Goal: Register for event/course

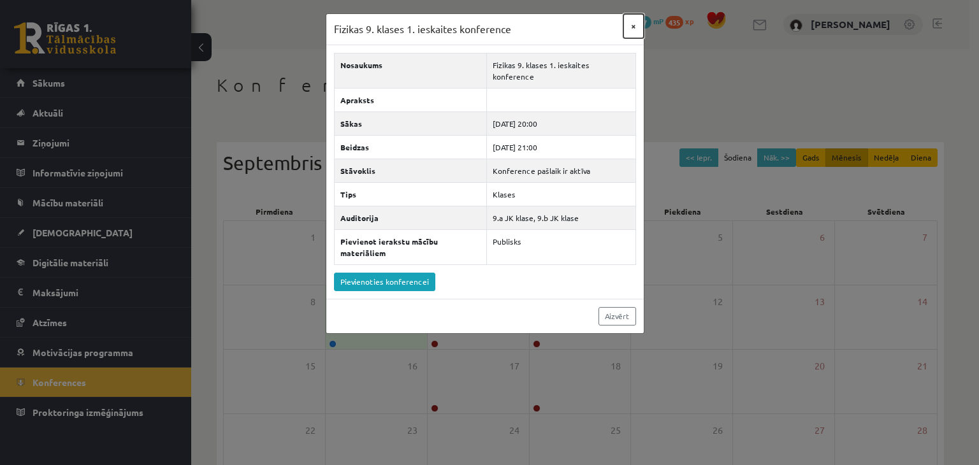
click at [634, 28] on button "×" at bounding box center [634, 26] width 20 height 24
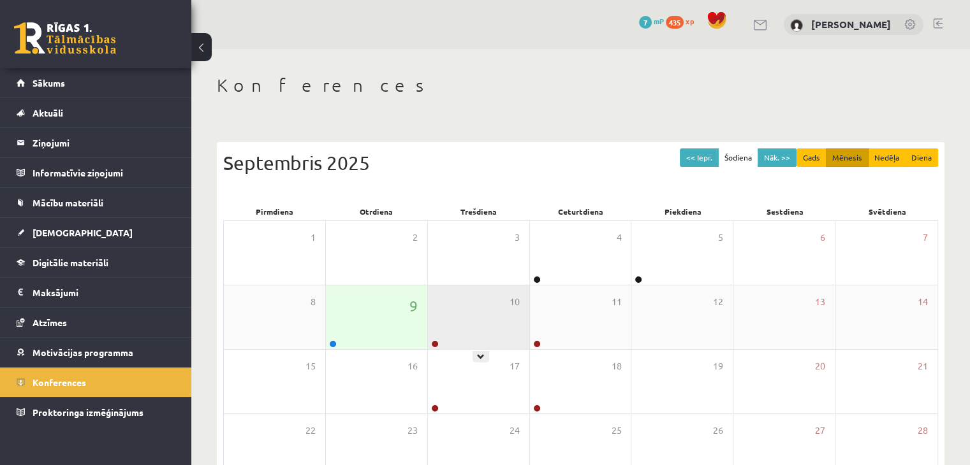
click at [521, 311] on div "10" at bounding box center [478, 318] width 101 height 64
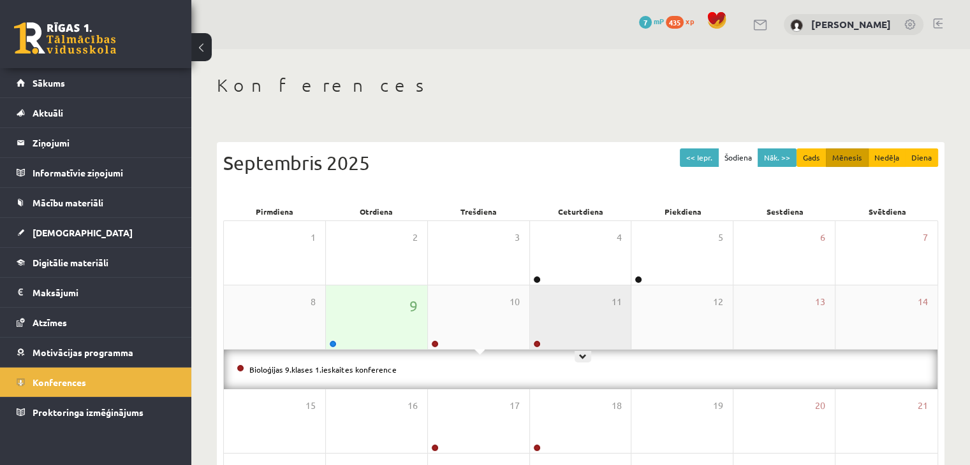
drag, startPoint x: 584, startPoint y: 306, endPoint x: 587, endPoint y: 298, distance: 8.7
click at [587, 304] on div "11" at bounding box center [580, 318] width 101 height 64
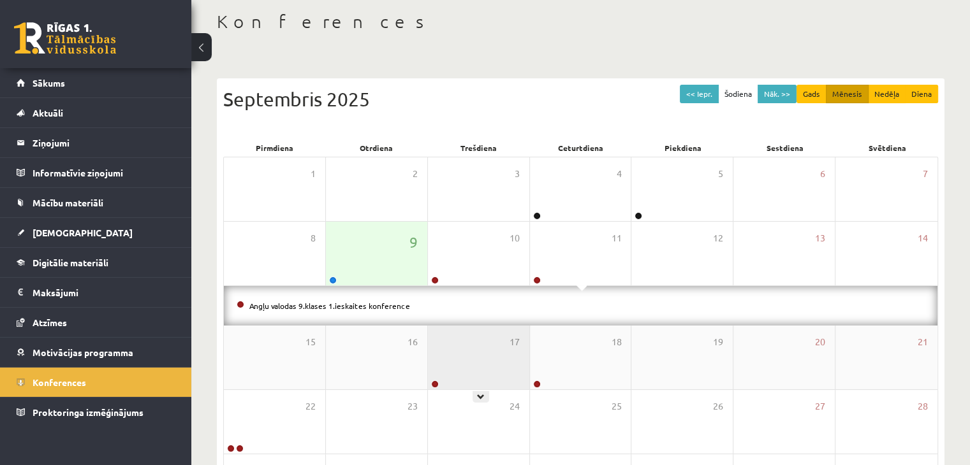
drag, startPoint x: 446, startPoint y: 338, endPoint x: 439, endPoint y: 342, distance: 8.0
click at [444, 339] on div "17" at bounding box center [478, 358] width 101 height 64
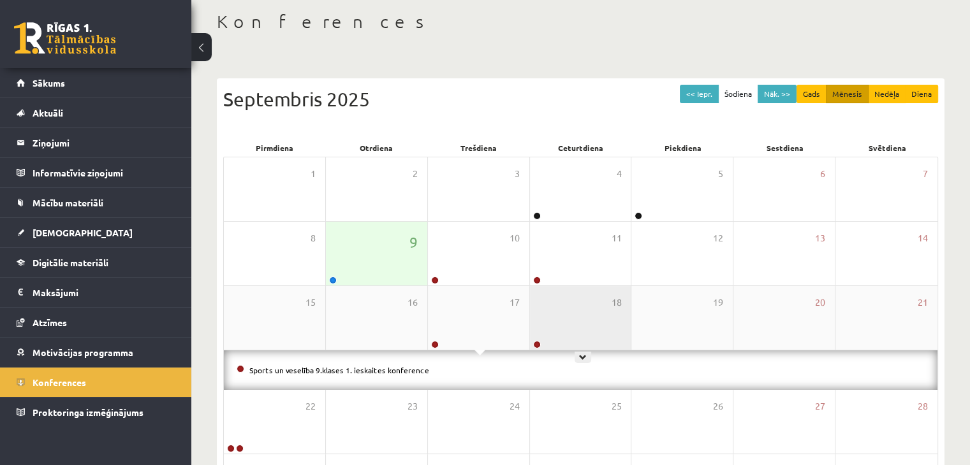
click at [592, 340] on div "18" at bounding box center [580, 318] width 101 height 64
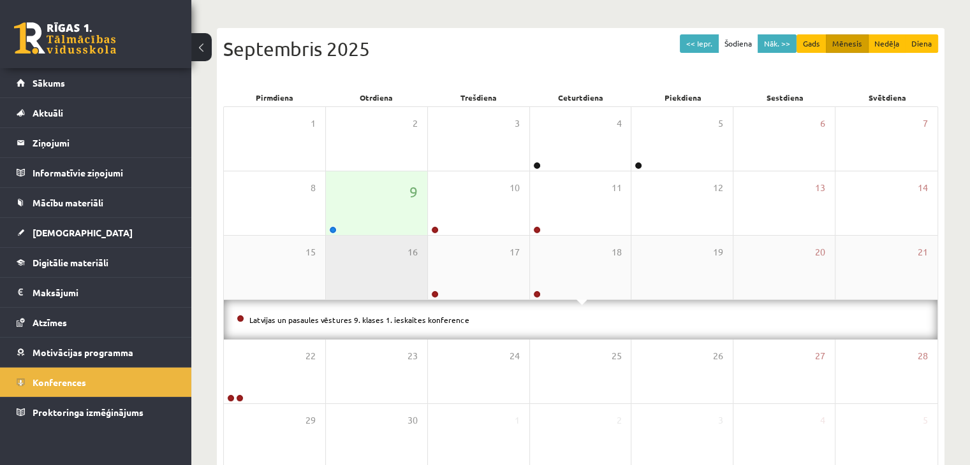
scroll to position [183, 0]
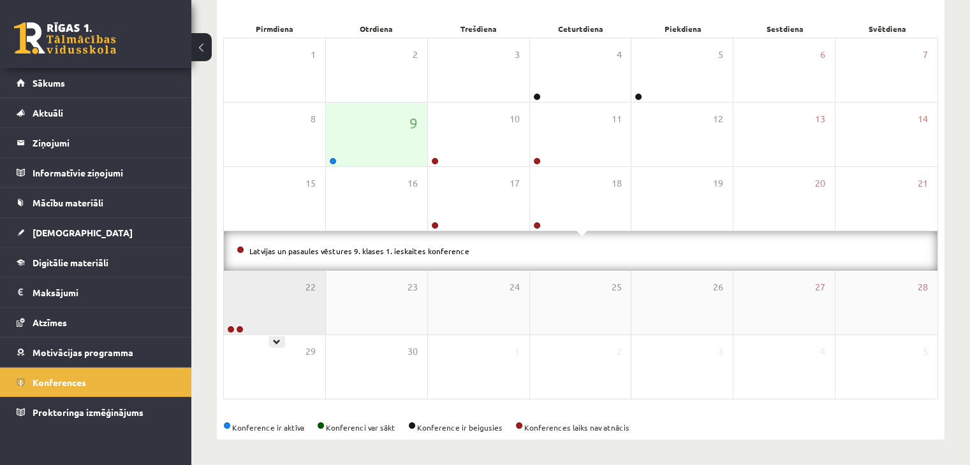
click at [265, 302] on div "22" at bounding box center [274, 303] width 101 height 64
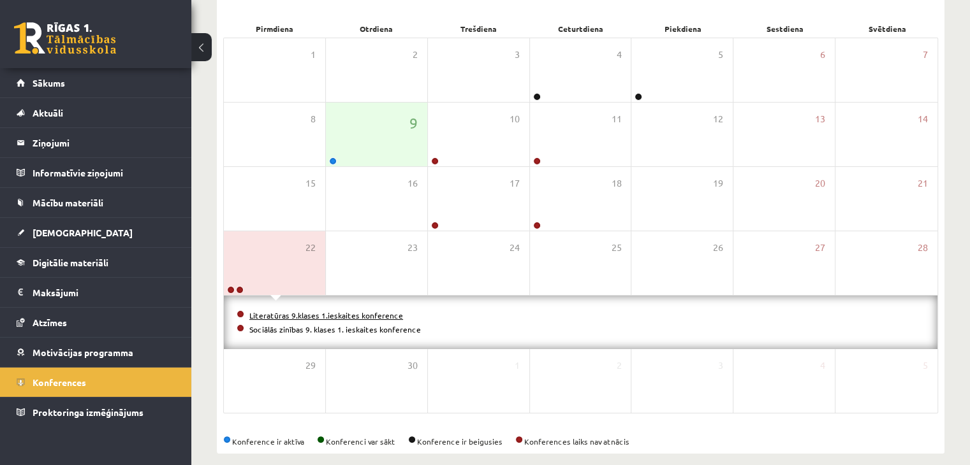
click at [313, 314] on link "Literatūras 9.klases 1.ieskaites konference" at bounding box center [326, 316] width 154 height 10
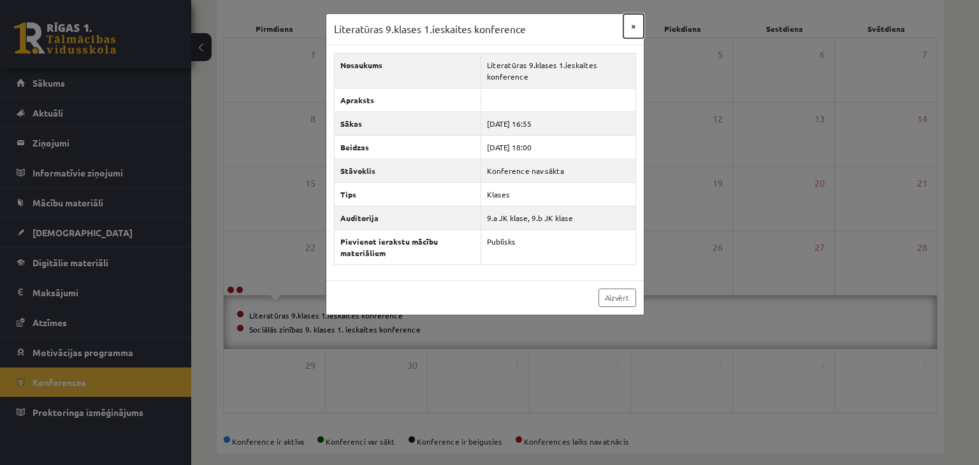
click at [633, 27] on button "×" at bounding box center [634, 26] width 20 height 24
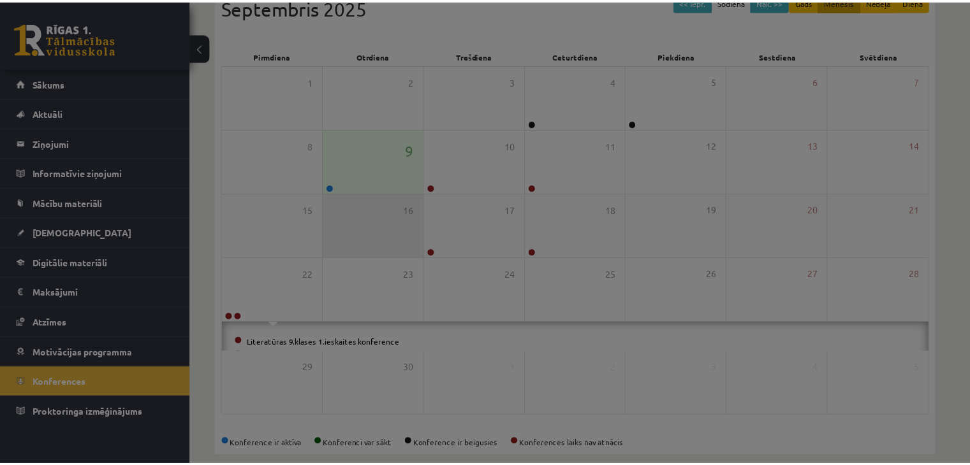
scroll to position [143, 0]
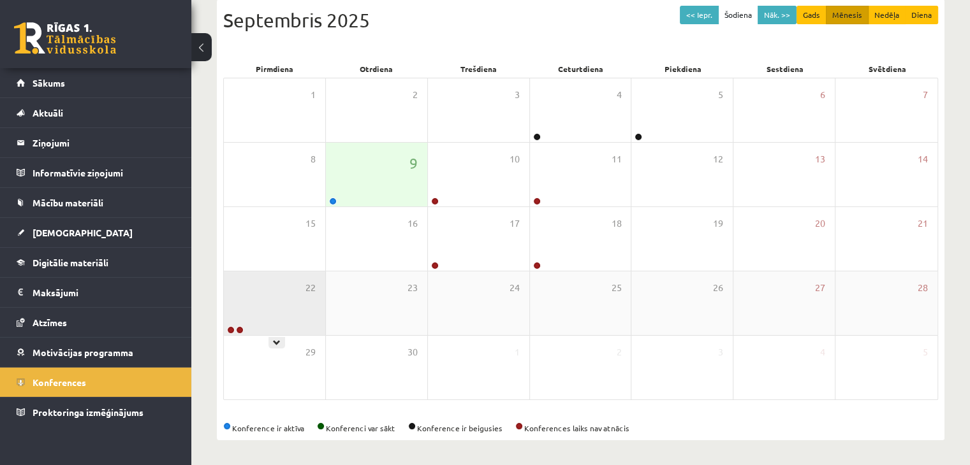
click at [293, 304] on div "22" at bounding box center [274, 304] width 101 height 64
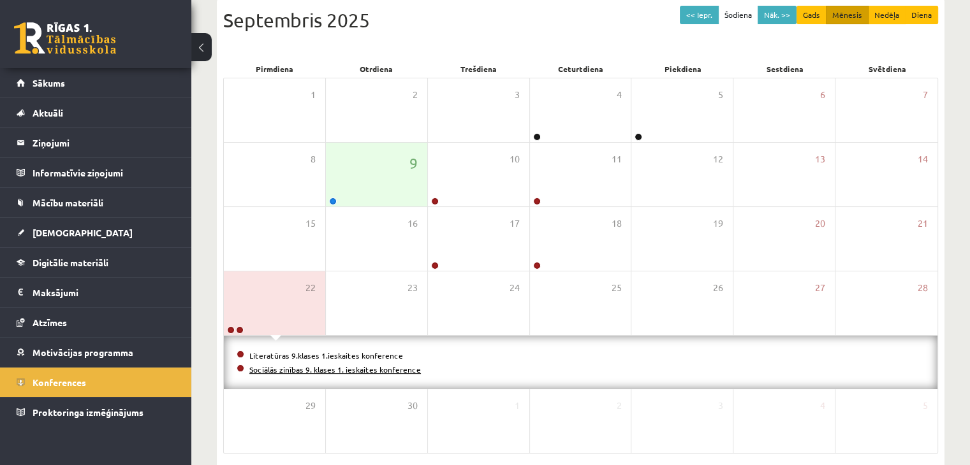
click at [270, 366] on link "Sociālās zinības 9. klases 1. ieskaites konference" at bounding box center [335, 370] width 172 height 10
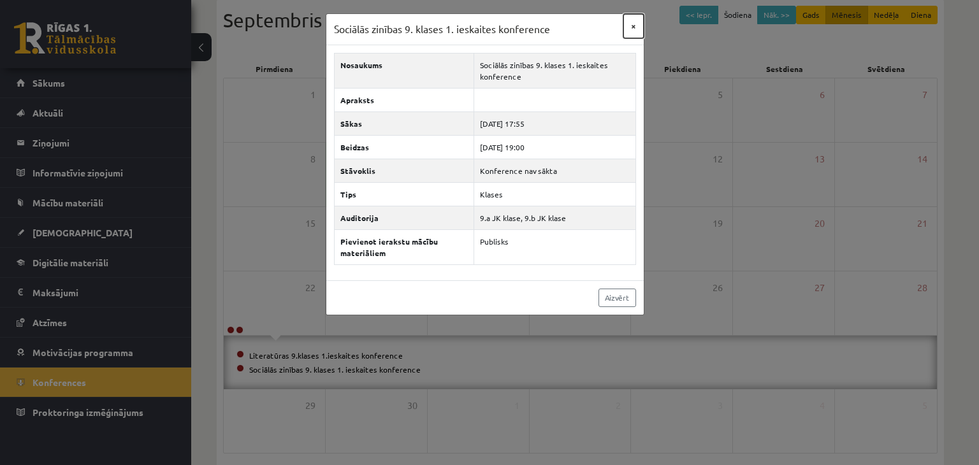
click at [634, 23] on button "×" at bounding box center [634, 26] width 20 height 24
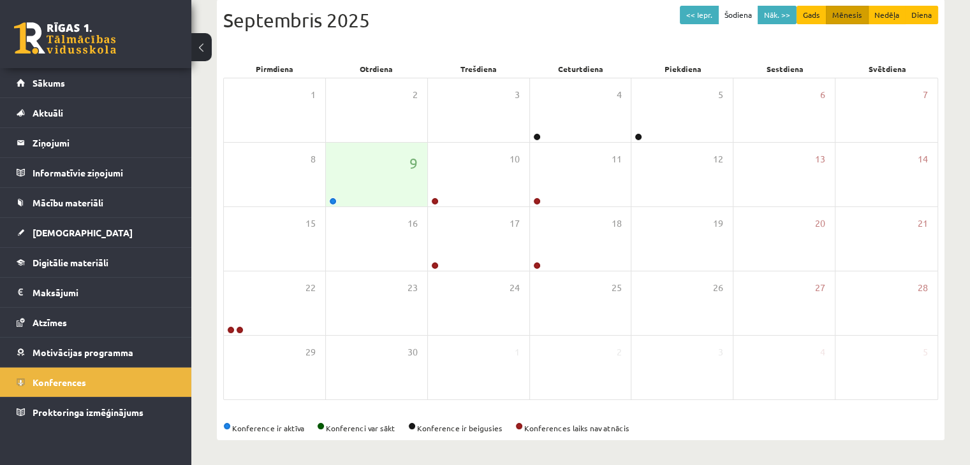
click at [196, 41] on button at bounding box center [201, 47] width 20 height 28
